Goal: Transaction & Acquisition: Purchase product/service

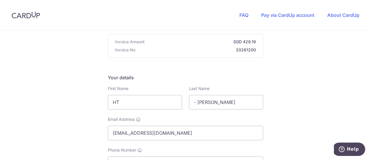
scroll to position [58, 0]
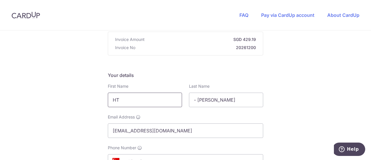
drag, startPoint x: 130, startPoint y: 99, endPoint x: 101, endPoint y: 100, distance: 28.4
drag, startPoint x: 150, startPoint y: 98, endPoint x: 57, endPoint y: 98, distance: 92.8
type input "[PERSON_NAME]"
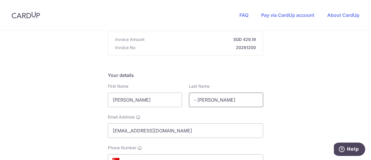
click at [221, 99] on input "- [PERSON_NAME]" at bounding box center [226, 100] width 74 height 15
drag, startPoint x: 227, startPoint y: 99, endPoint x: 187, endPoint y: 99, distance: 40.0
click at [187, 99] on div "Last Name - [PERSON_NAME]" at bounding box center [226, 95] width 81 height 24
type input "Chua"
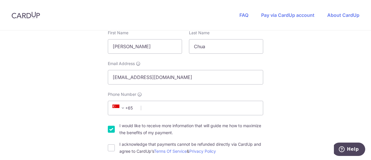
scroll to position [145, 0]
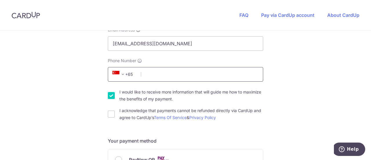
click at [231, 70] on input "Phone Number" at bounding box center [185, 74] width 155 height 15
type input "96208020"
click at [109, 112] on input "I acknowledge that payments cannot be refunded directly via CardUp and agree to…" at bounding box center [111, 114] width 7 height 7
checkbox input "true"
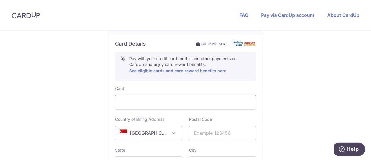
scroll to position [319, 0]
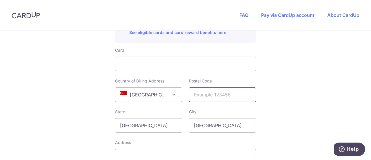
click at [234, 95] on input "text" at bounding box center [222, 94] width 67 height 15
type input "152119"
click at [154, 130] on input "[GEOGRAPHIC_DATA]" at bounding box center [148, 125] width 67 height 15
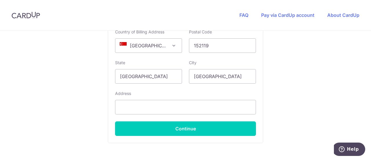
scroll to position [406, 0]
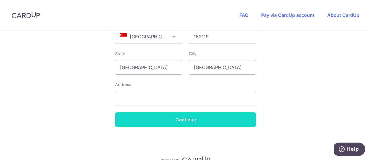
click at [194, 122] on button "Continue" at bounding box center [185, 119] width 141 height 15
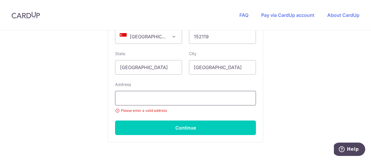
click at [190, 102] on input "text" at bounding box center [185, 98] width 141 height 15
type input "[STREET_ADDRESS]"
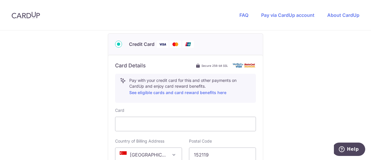
scroll to position [375, 0]
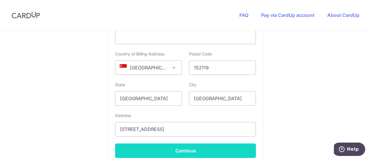
click at [173, 152] on button "Continue" at bounding box center [185, 150] width 141 height 15
type input "**** 0293"
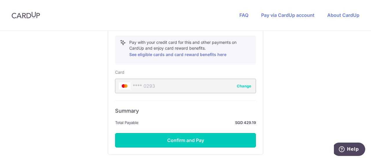
drag, startPoint x: 191, startPoint y: 131, endPoint x: 190, endPoint y: 135, distance: 3.6
click at [191, 133] on button "Confirm and Pay" at bounding box center [185, 140] width 141 height 15
